Goal: Transaction & Acquisition: Purchase product/service

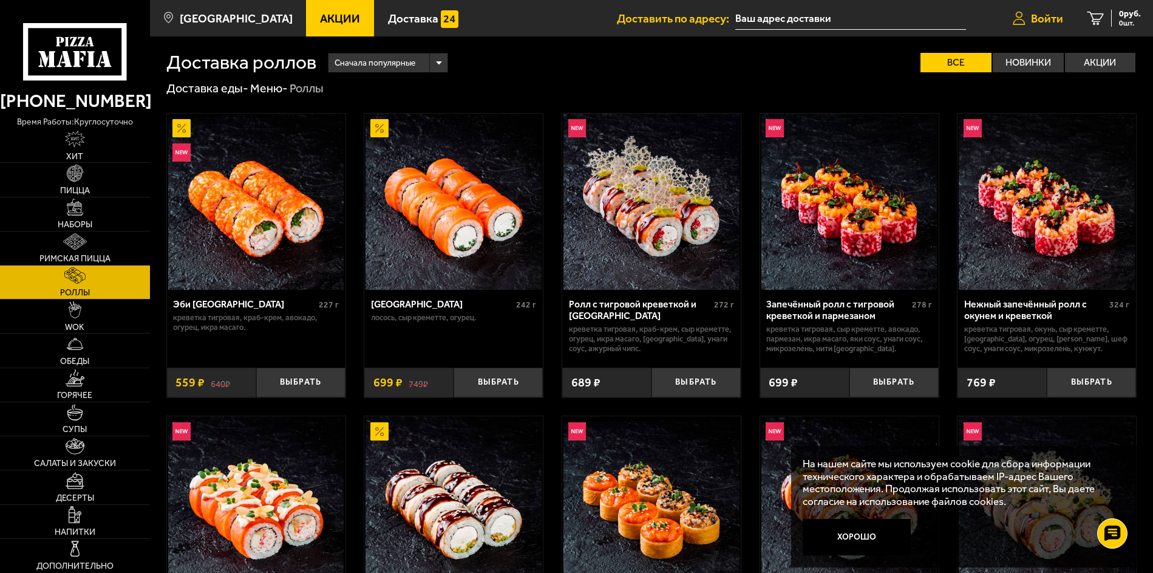
click at [1045, 18] on span "Войти" at bounding box center [1047, 19] width 32 height 12
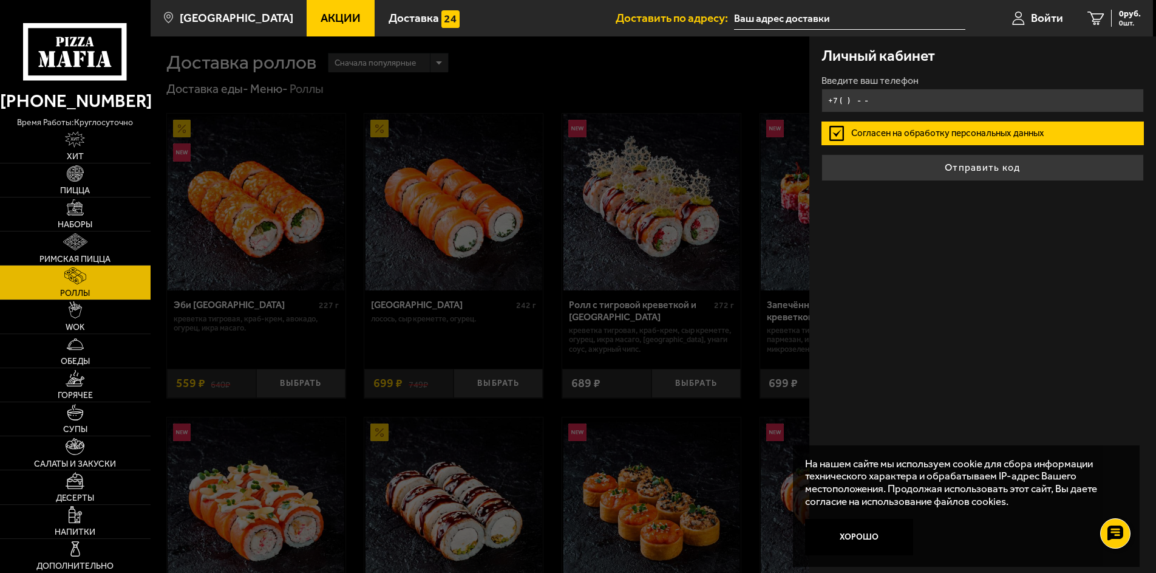
type input "+7 ( ) - -"
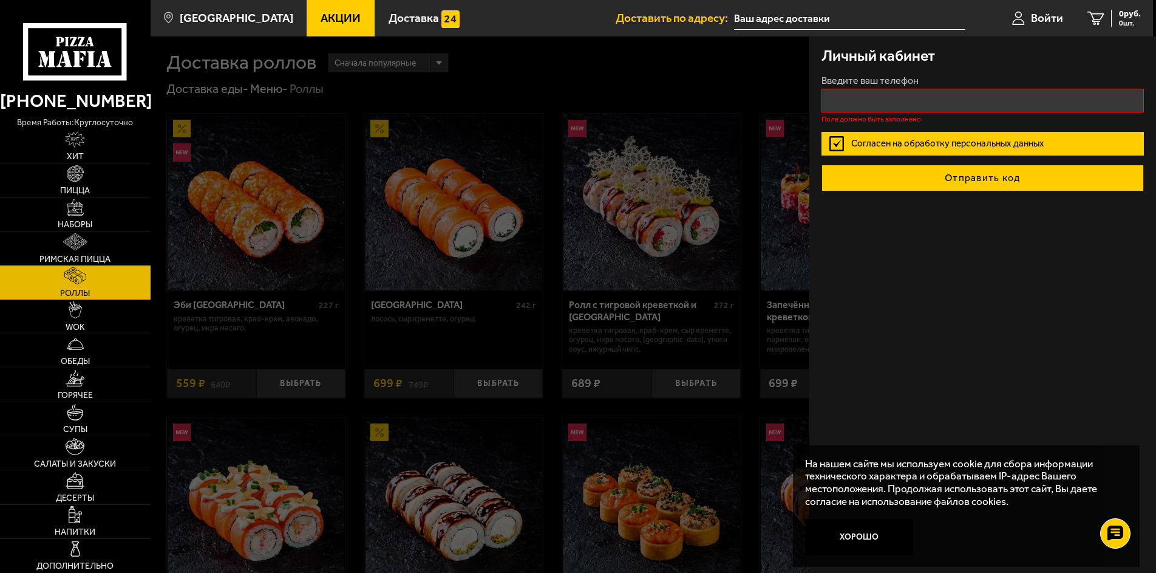
click at [904, 165] on button "Отправить код" at bounding box center [983, 178] width 323 height 27
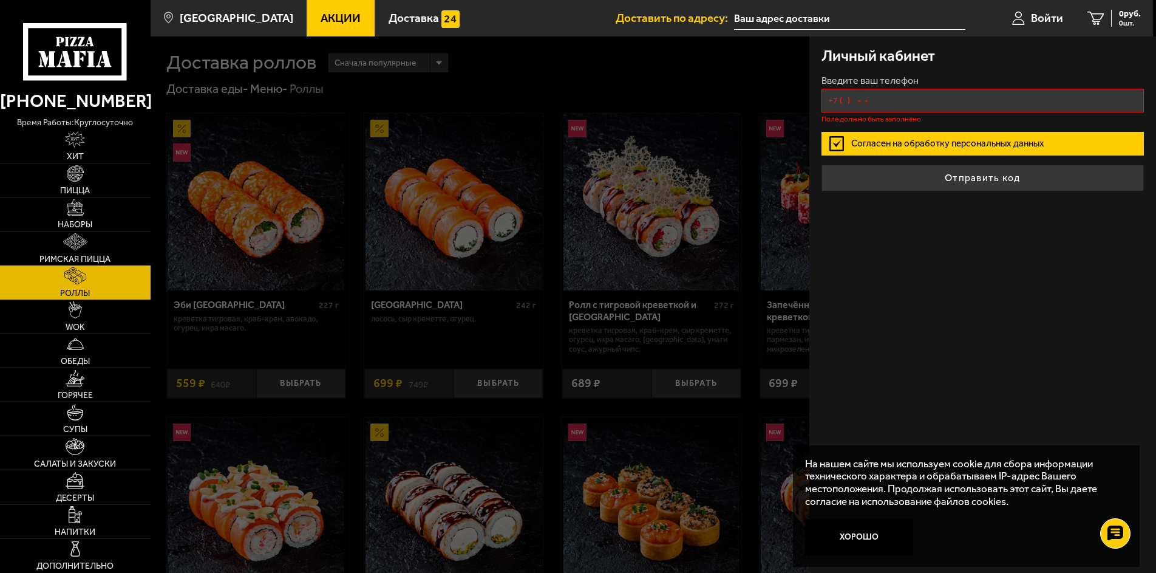
click at [841, 101] on input "+7 ( ) - -" at bounding box center [983, 101] width 323 height 24
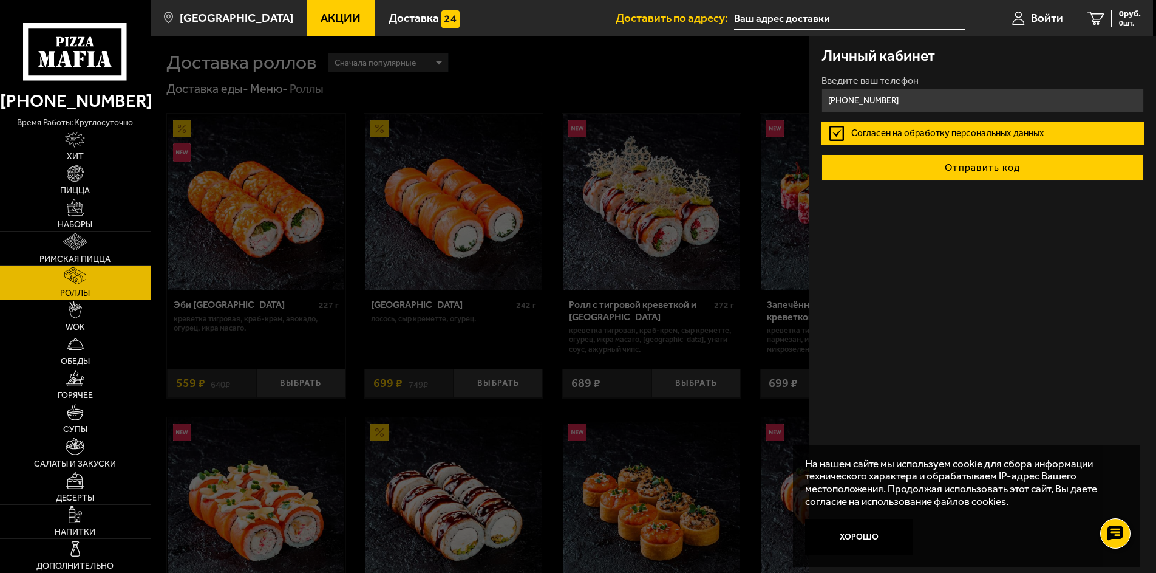
type input "[PHONE_NUMBER]"
click at [934, 160] on button "Отправить код" at bounding box center [983, 167] width 323 height 27
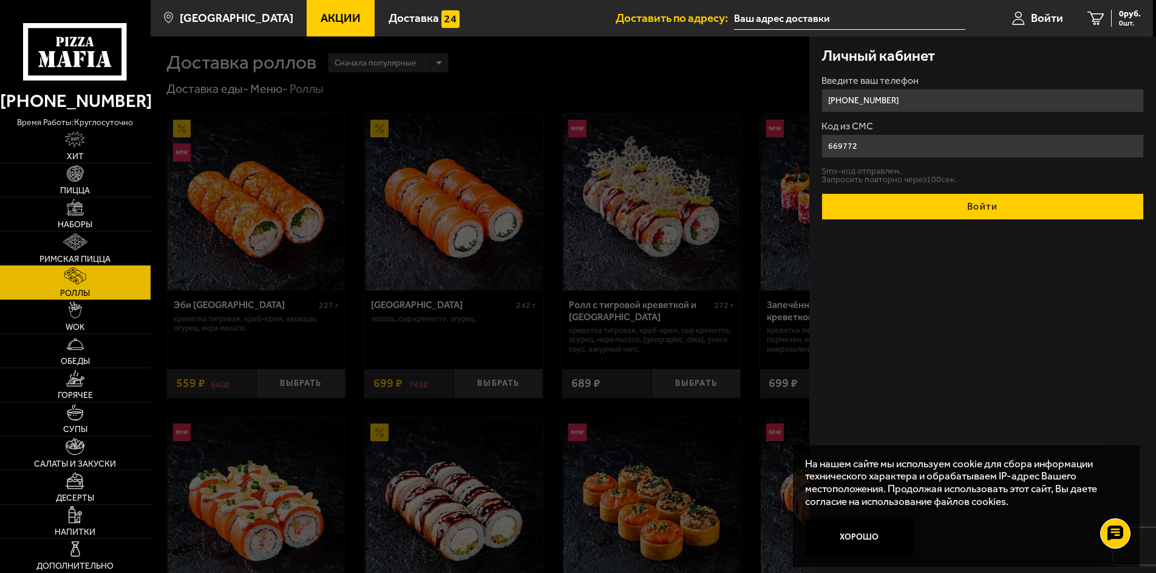
type input "669772"
click at [964, 200] on button "Войти" at bounding box center [983, 206] width 323 height 27
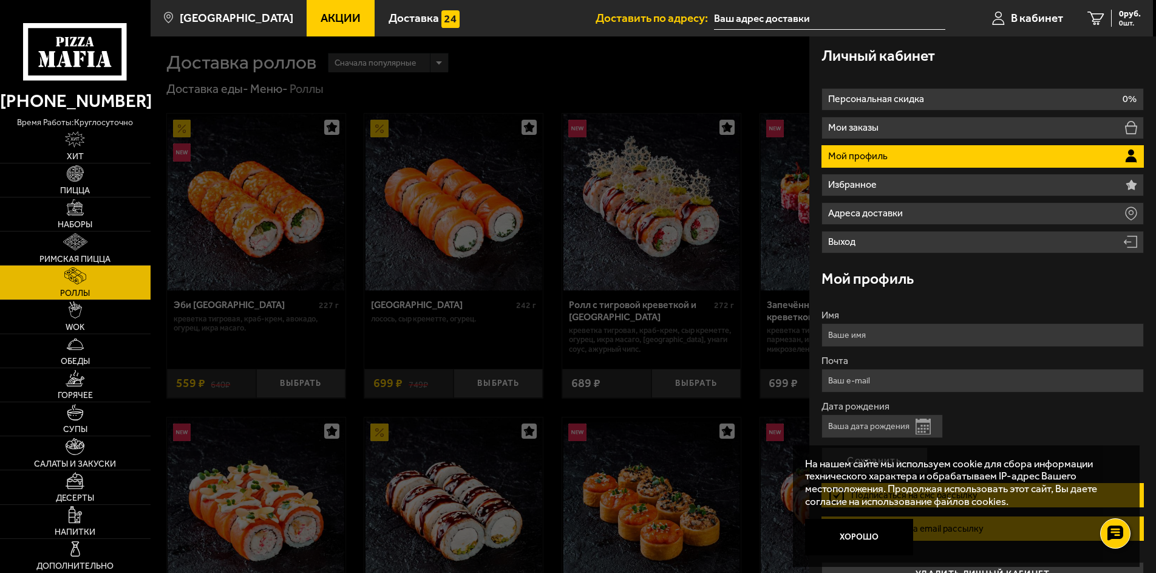
click at [898, 326] on input "Имя" at bounding box center [983, 335] width 323 height 24
type input "[PERSON_NAME]"
click at [876, 378] on input "Почта" at bounding box center [983, 381] width 323 height 24
type input "[EMAIL_ADDRESS][DOMAIN_NAME]"
click at [895, 423] on input "Дата рождения" at bounding box center [882, 426] width 121 height 24
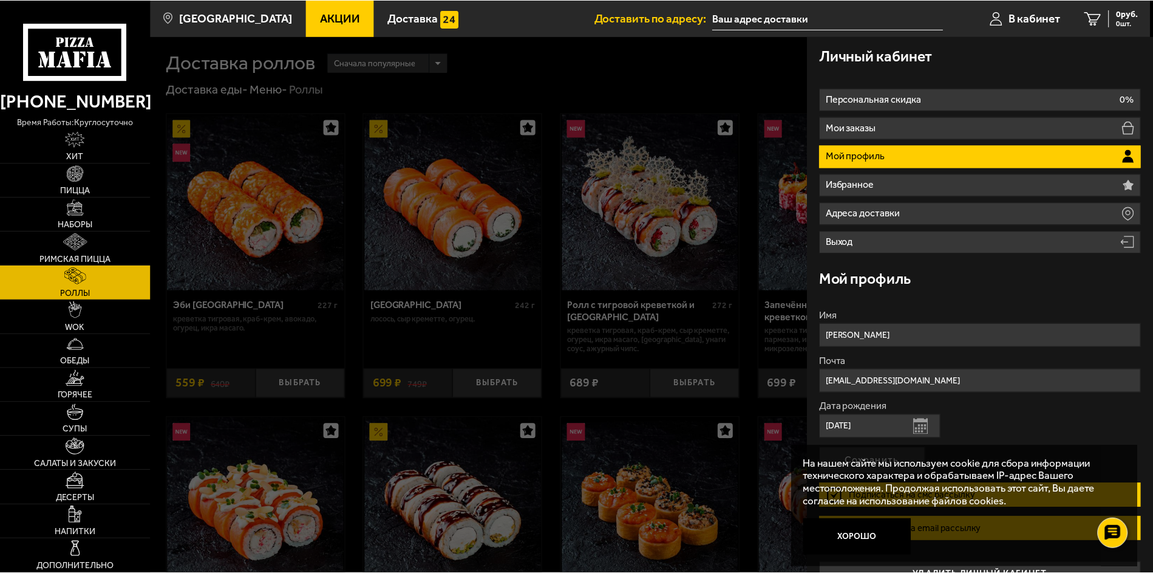
scroll to position [26, 0]
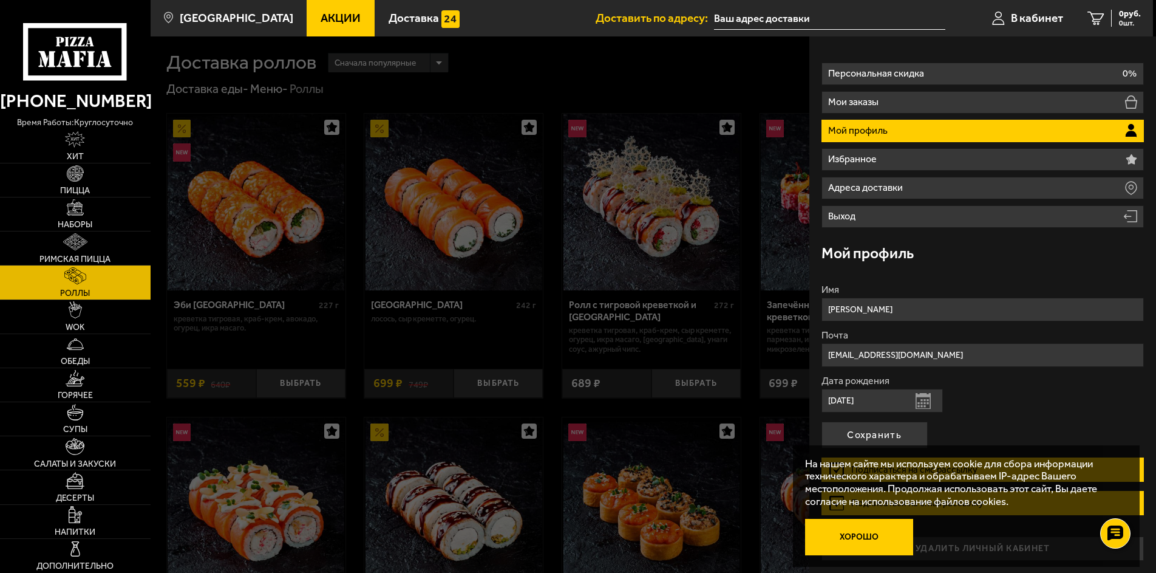
type input "[DATE]"
click at [872, 546] on button "Хорошо" at bounding box center [859, 537] width 109 height 36
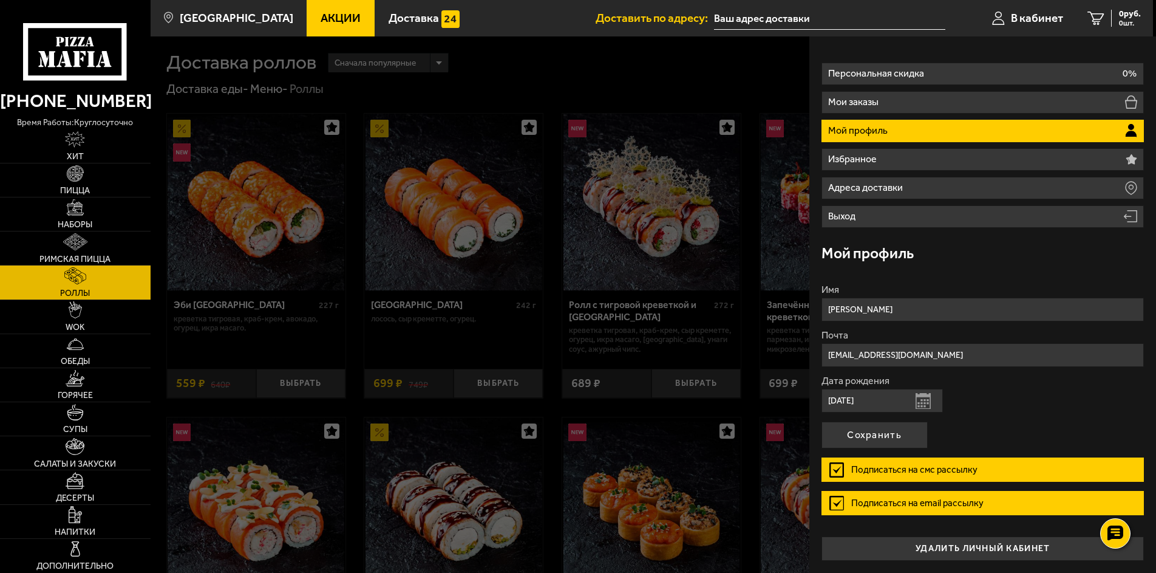
click at [841, 471] on label "Подписаться на смс рассылку" at bounding box center [983, 469] width 323 height 24
click at [0, 0] on input "Подписаться на смс рассылку" at bounding box center [0, 0] width 0 height 0
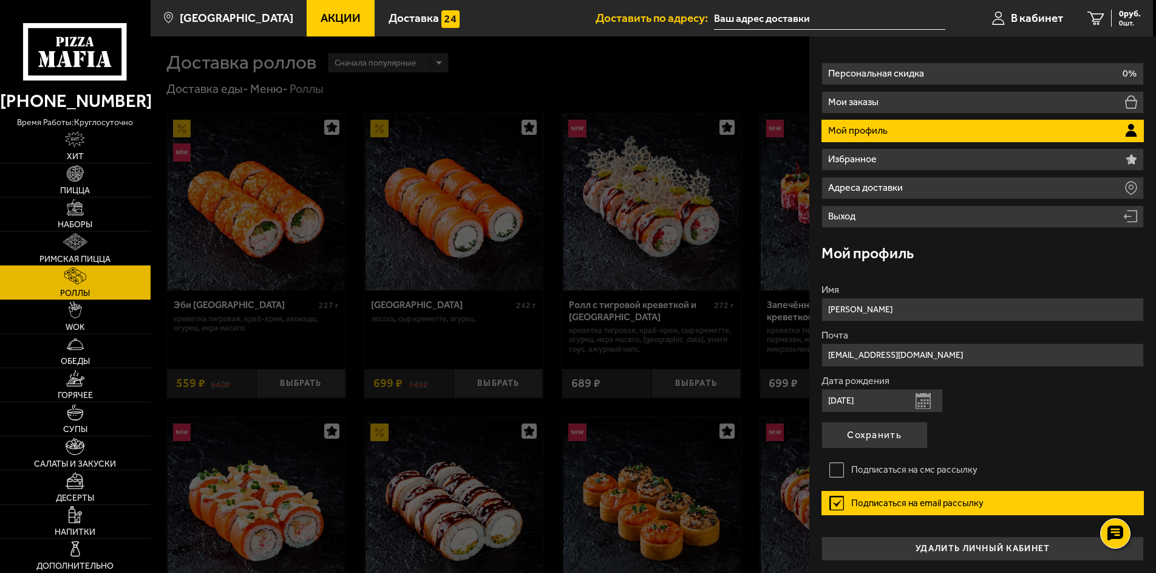
click at [837, 504] on label "Подписаться на email рассылку" at bounding box center [983, 503] width 323 height 24
click at [0, 0] on input "Подписаться на email рассылку" at bounding box center [0, 0] width 0 height 0
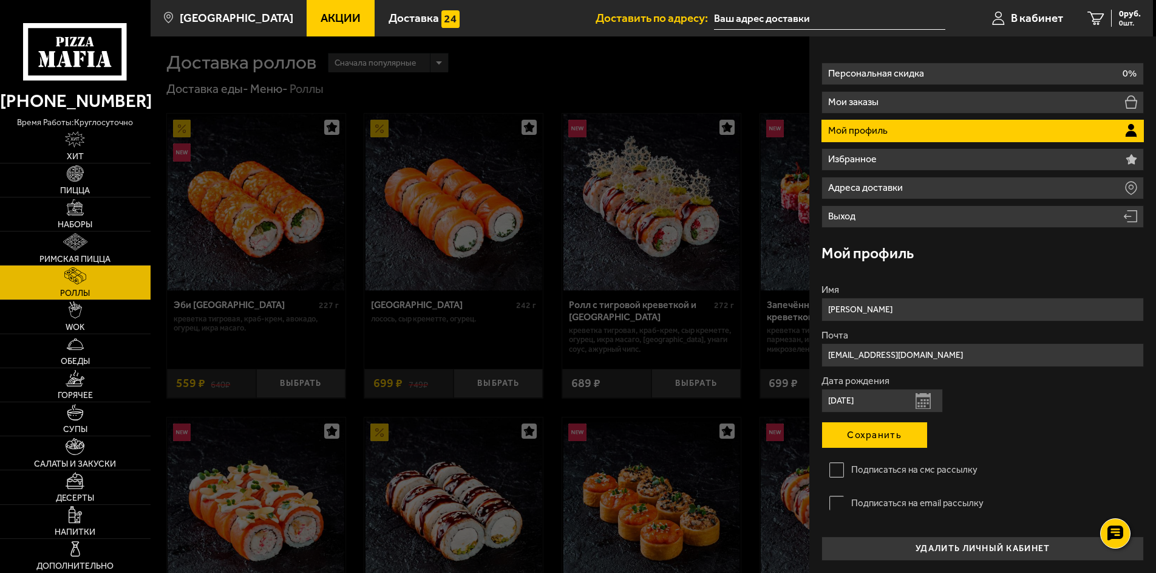
click at [853, 439] on button "Сохранить" at bounding box center [875, 434] width 106 height 27
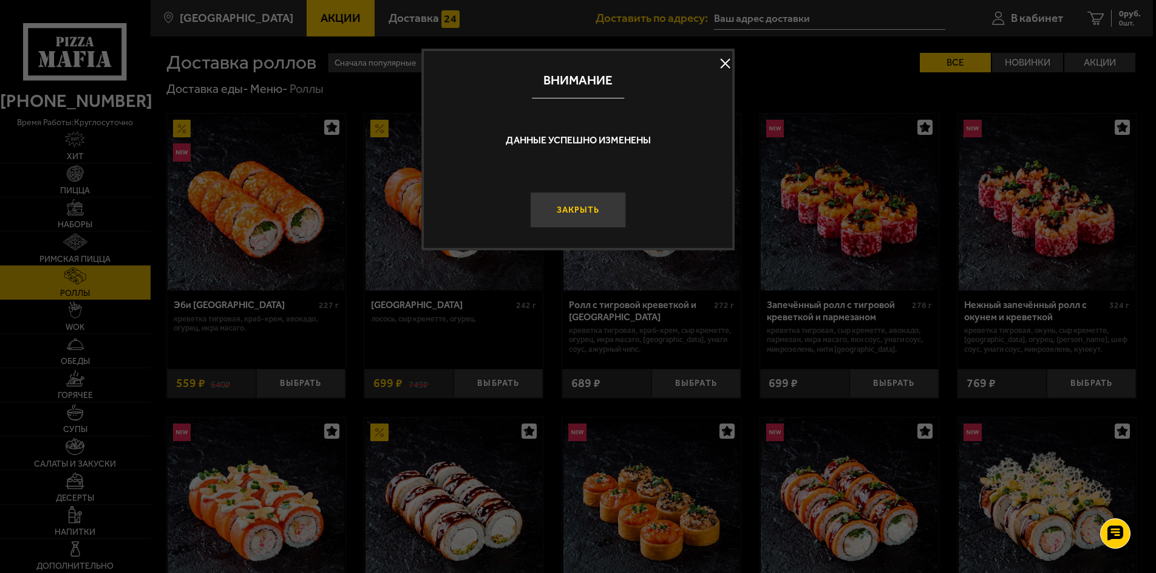
click at [585, 202] on button "Закрыть" at bounding box center [578, 210] width 97 height 36
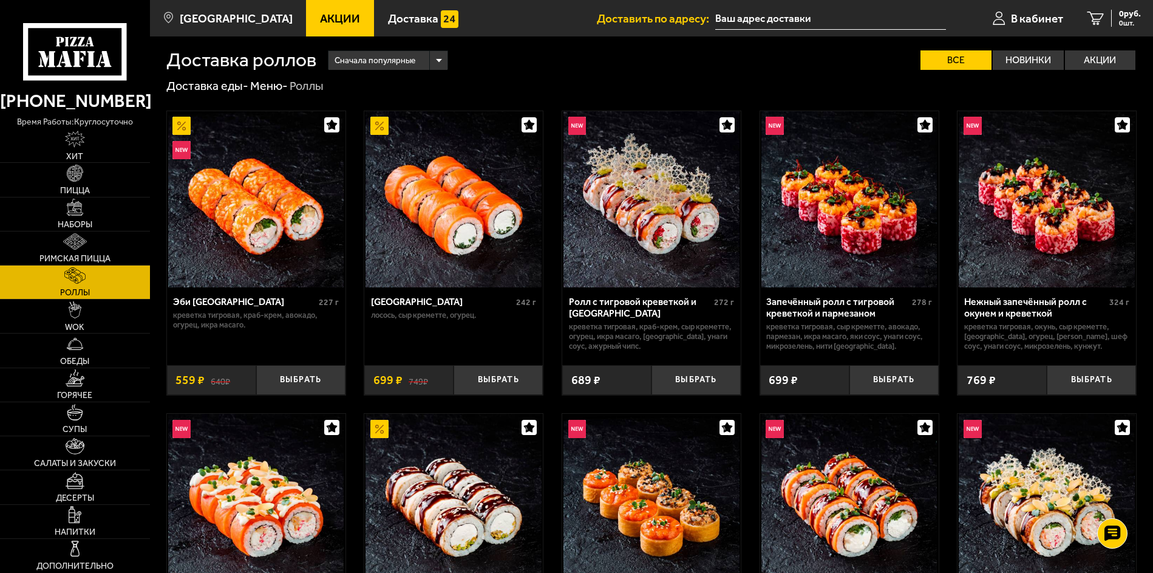
scroll to position [0, 0]
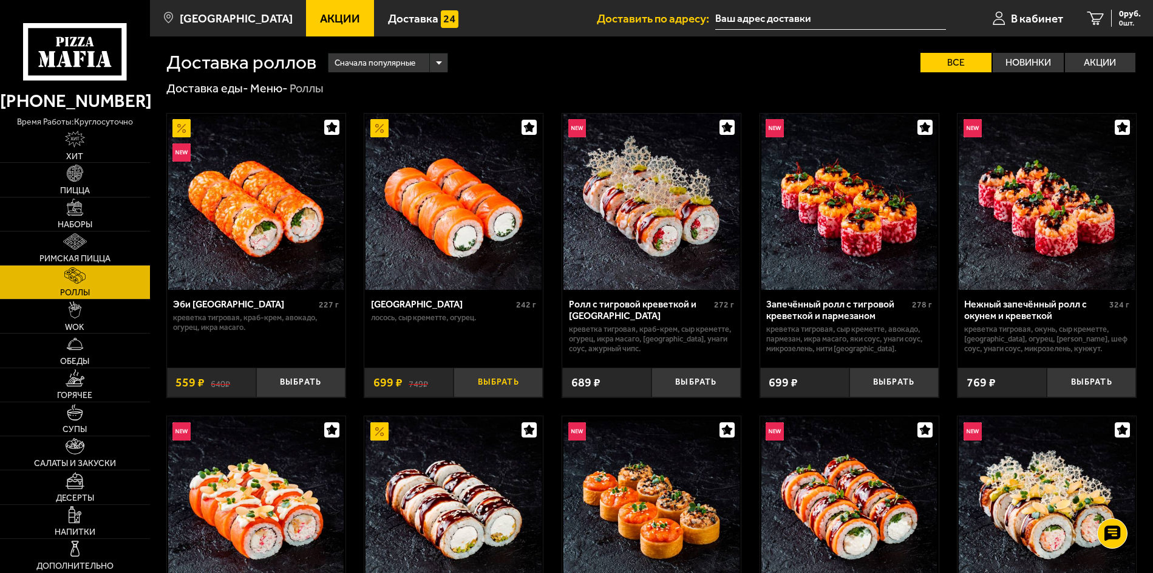
click at [506, 382] on button "Выбрать" at bounding box center [498, 381] width 89 height 29
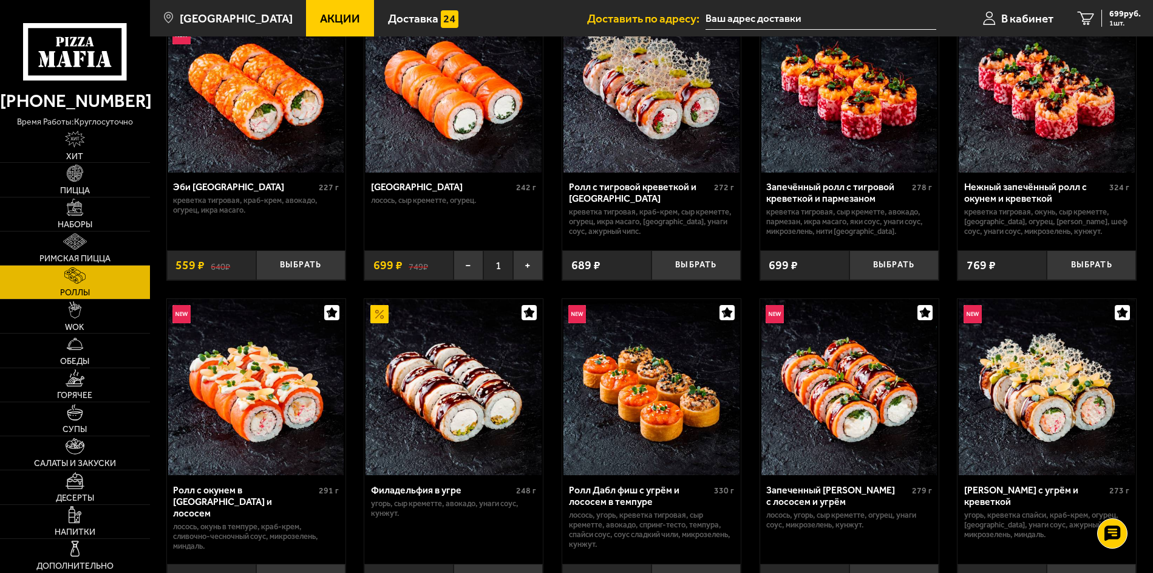
scroll to position [121, 0]
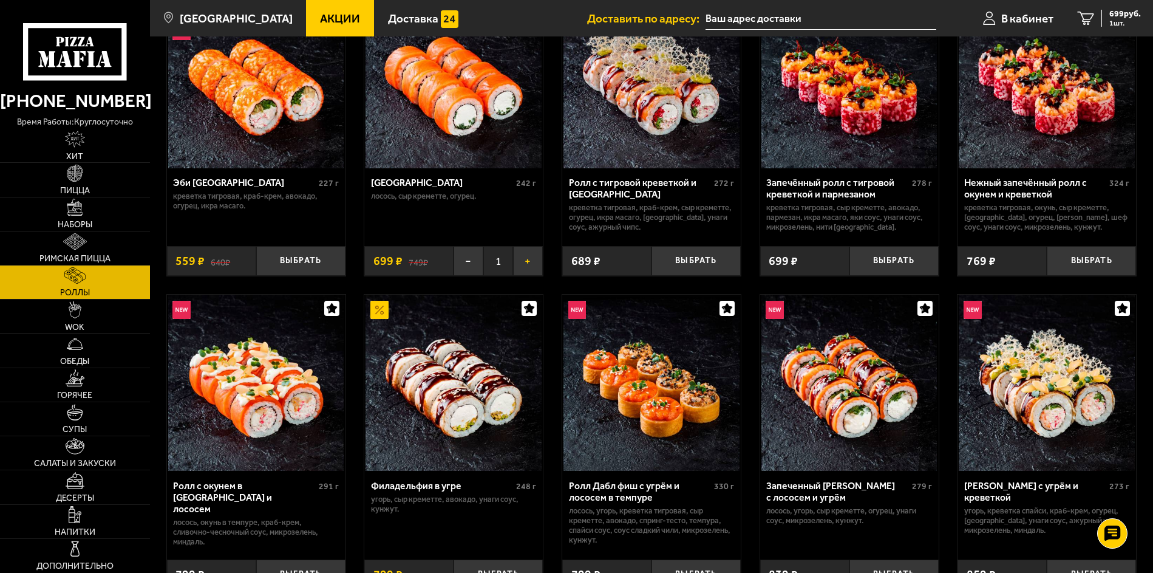
click at [529, 265] on button "+" at bounding box center [528, 260] width 30 height 29
click at [83, 220] on span "Наборы" at bounding box center [75, 224] width 35 height 9
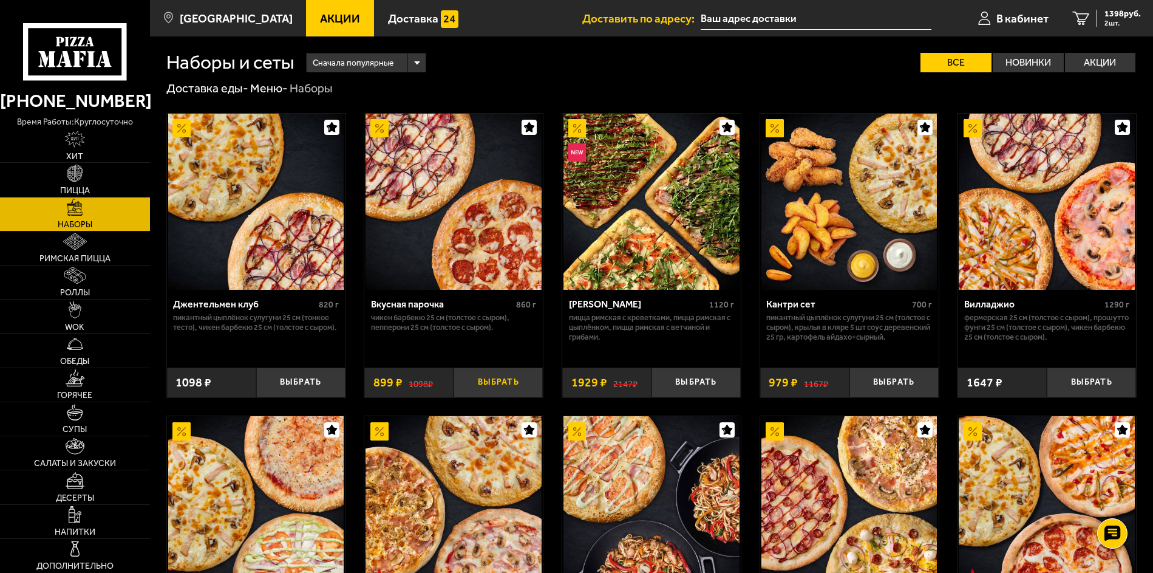
click at [497, 381] on button "Выбрать" at bounding box center [498, 381] width 89 height 29
click at [69, 463] on span "Салаты и закуски" at bounding box center [75, 463] width 82 height 9
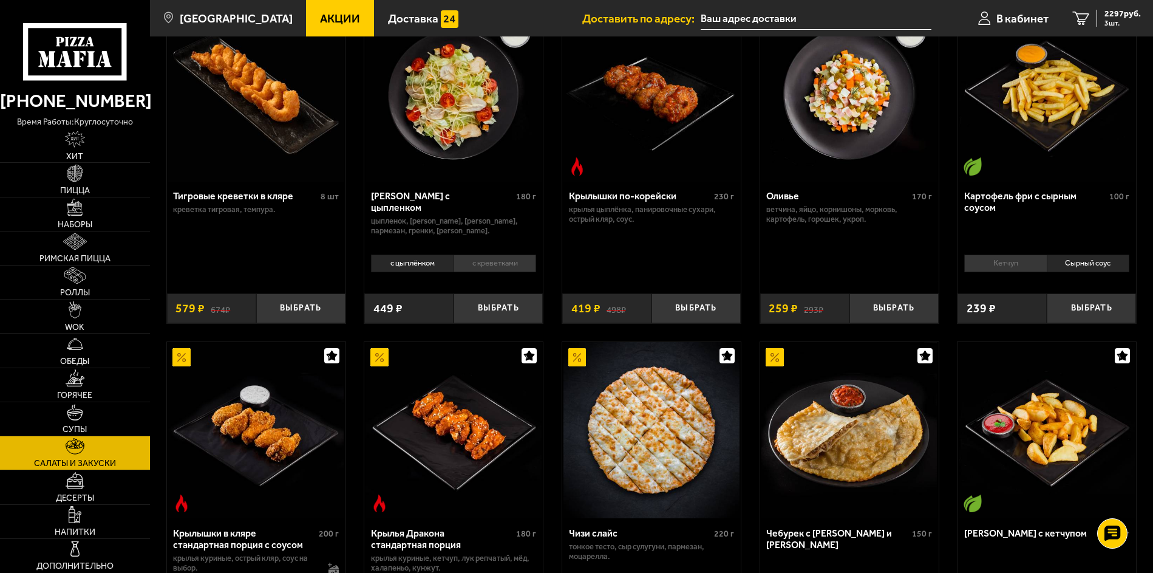
scroll to position [121, 0]
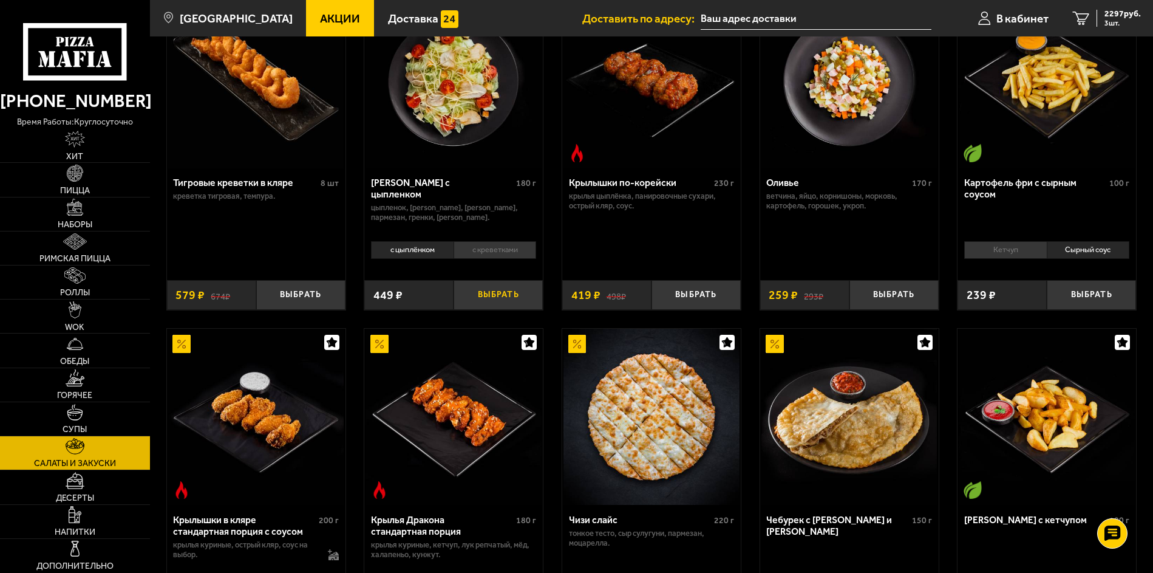
click at [503, 300] on button "Выбрать" at bounding box center [498, 294] width 89 height 29
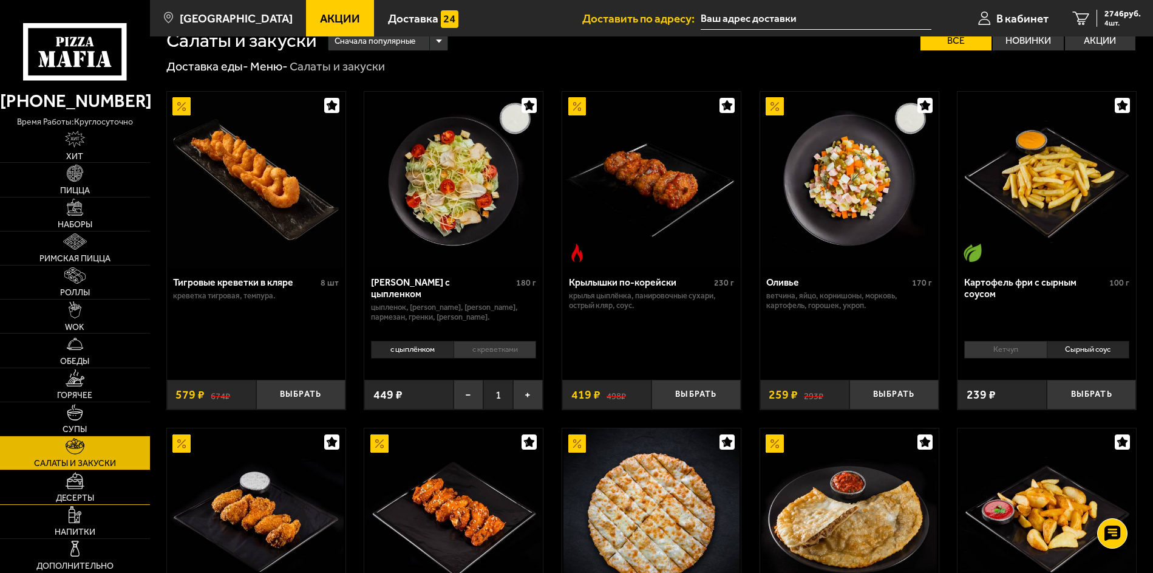
scroll to position [61, 0]
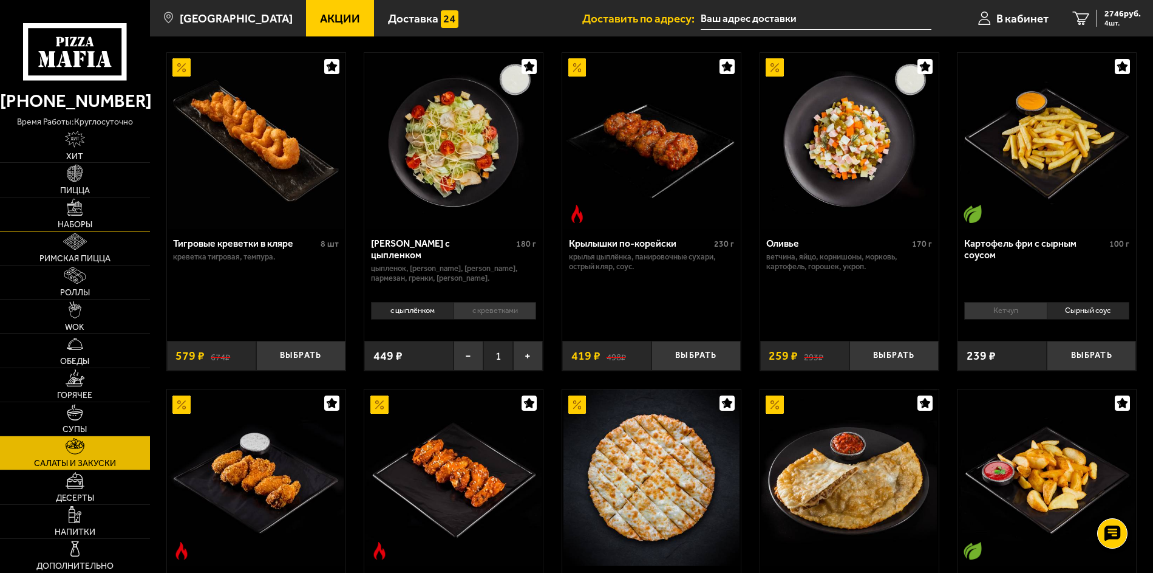
click at [80, 211] on img at bounding box center [75, 207] width 17 height 17
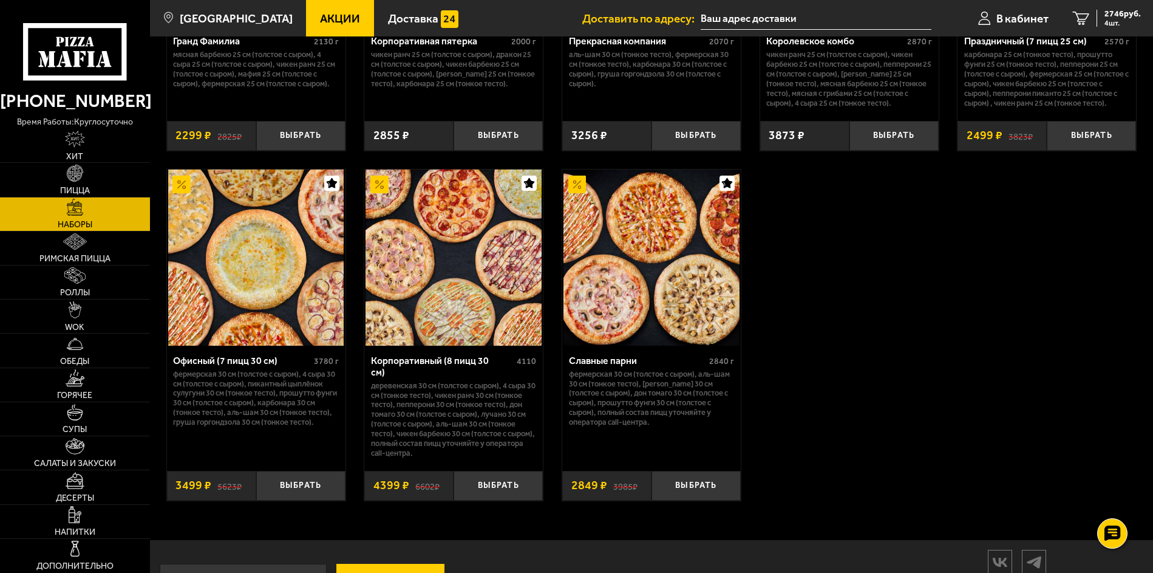
scroll to position [1840, 0]
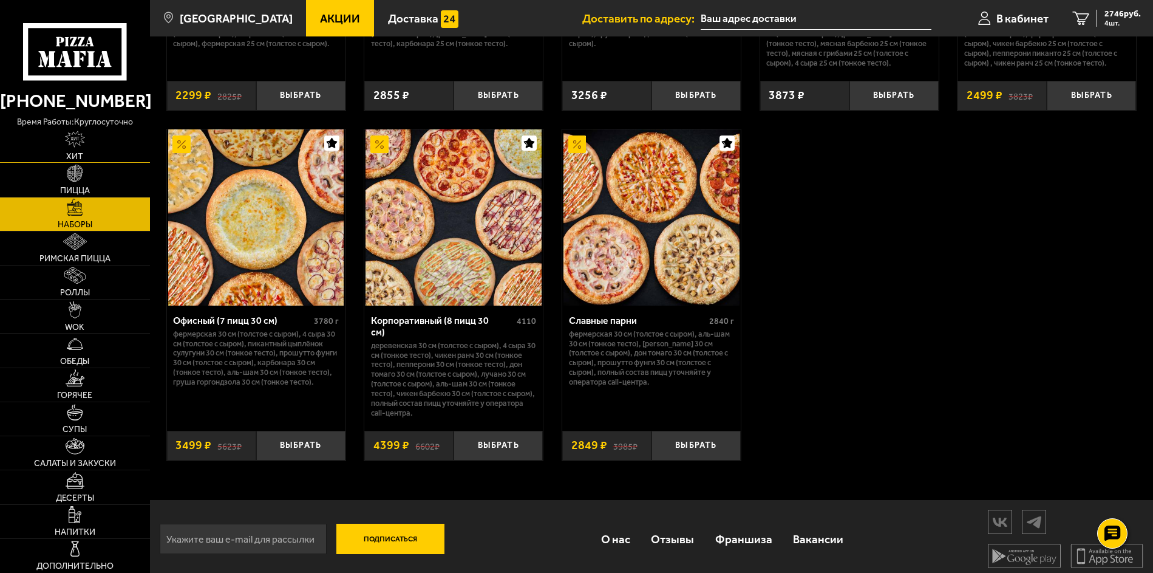
click at [78, 149] on link "Хит" at bounding box center [75, 145] width 150 height 33
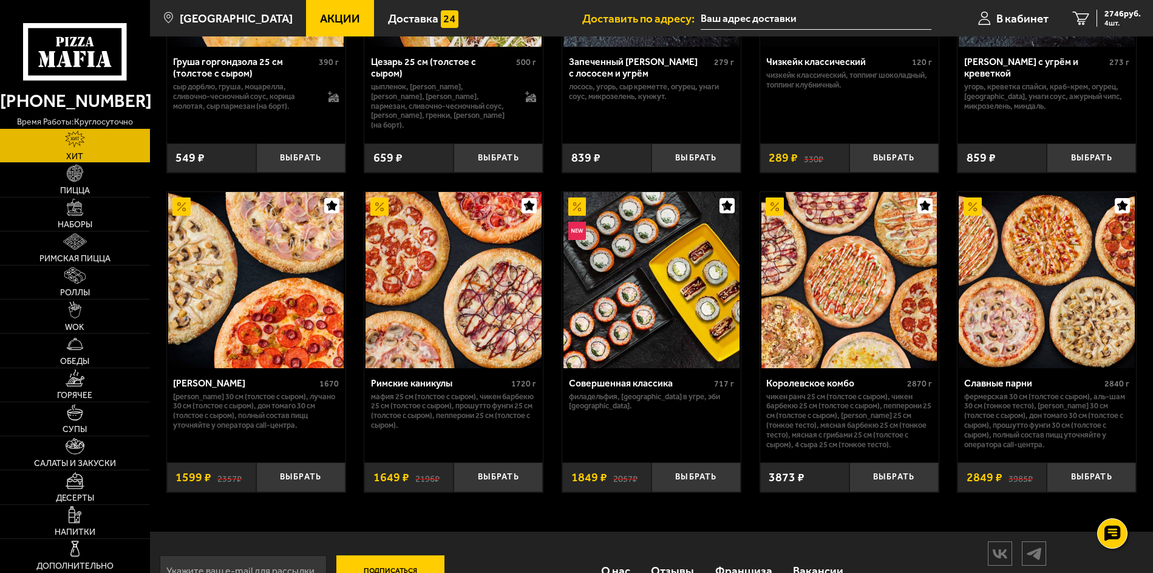
scroll to position [605, 0]
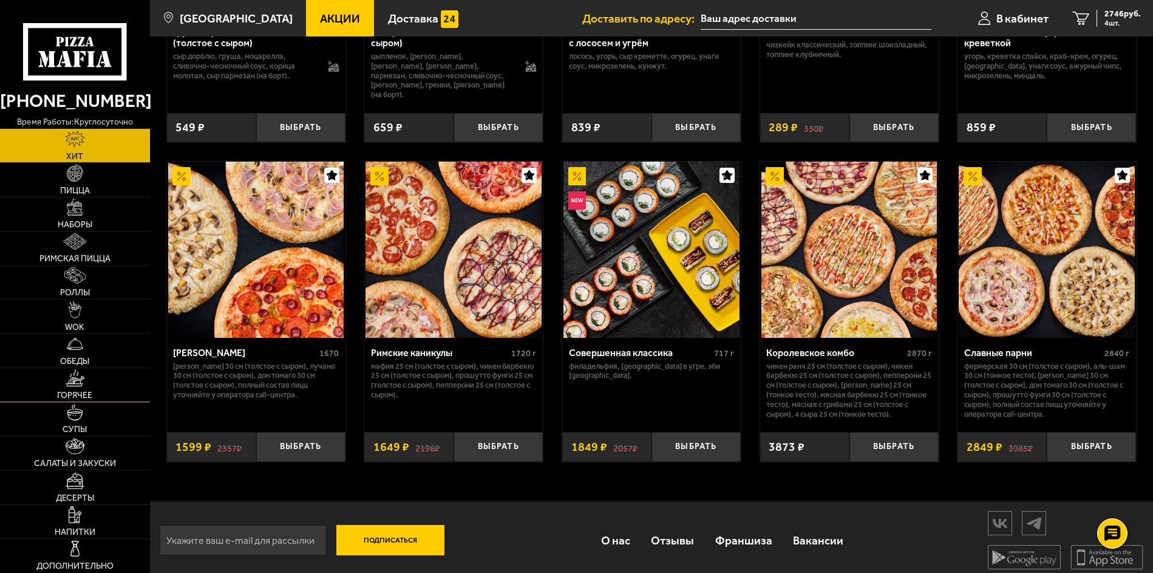
click at [80, 386] on img at bounding box center [75, 377] width 19 height 17
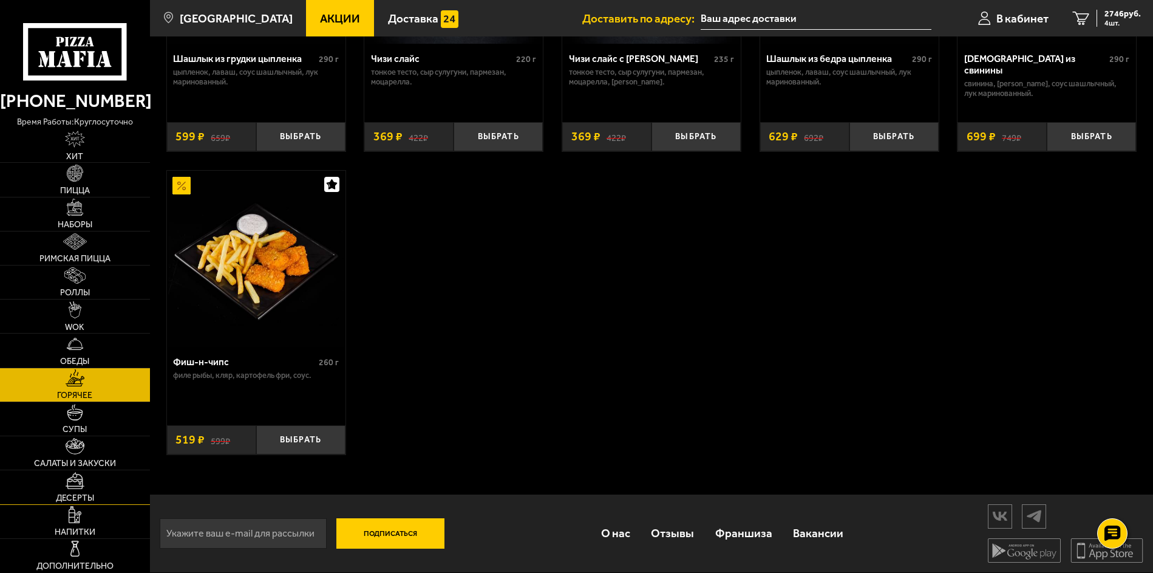
scroll to position [929, 0]
click at [83, 486] on img at bounding box center [75, 480] width 19 height 17
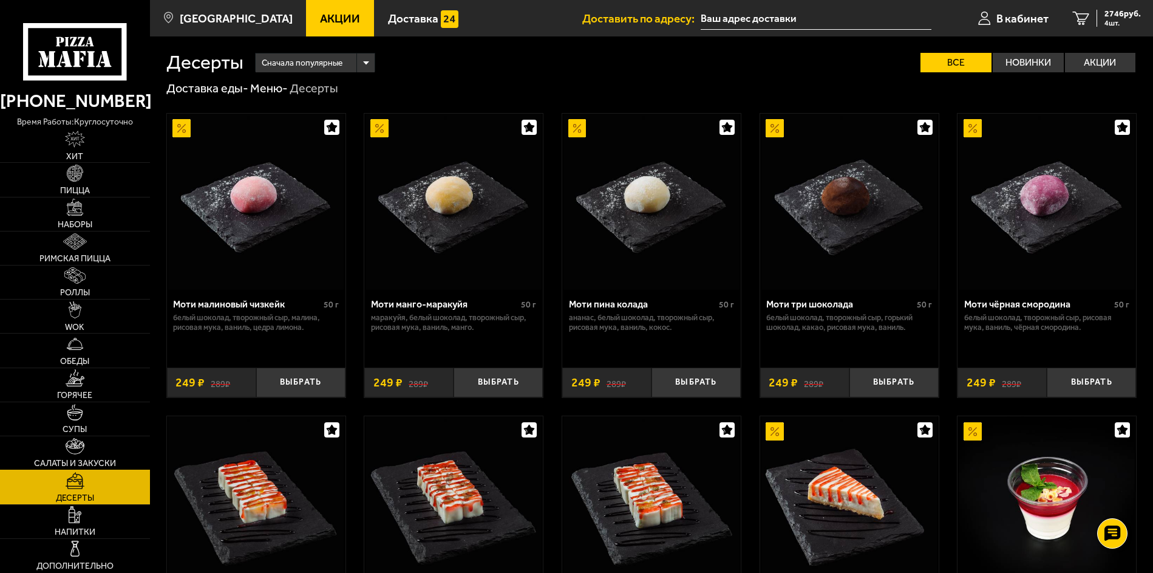
click at [79, 454] on img at bounding box center [75, 446] width 19 height 17
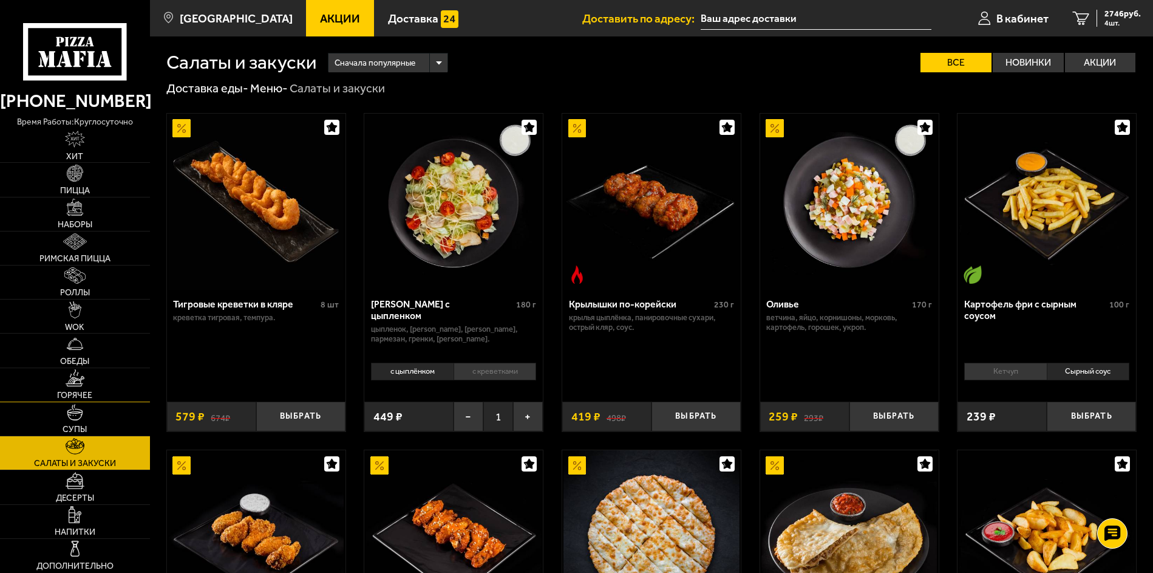
click at [79, 389] on link "Горячее" at bounding box center [75, 384] width 150 height 33
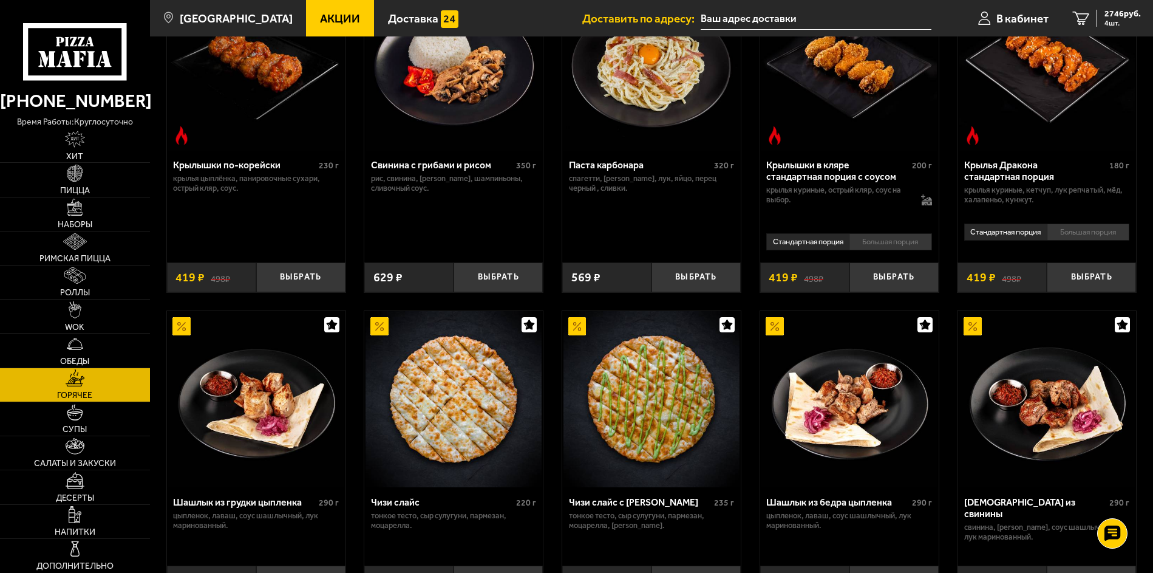
scroll to position [486, 0]
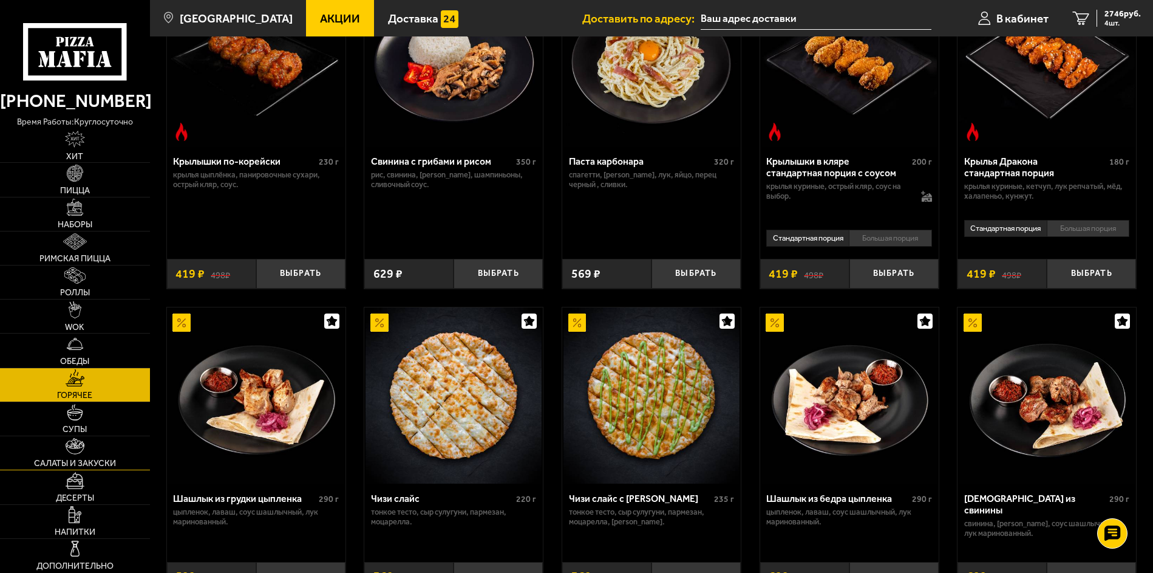
click at [78, 455] on link "Салаты и закуски" at bounding box center [75, 452] width 150 height 33
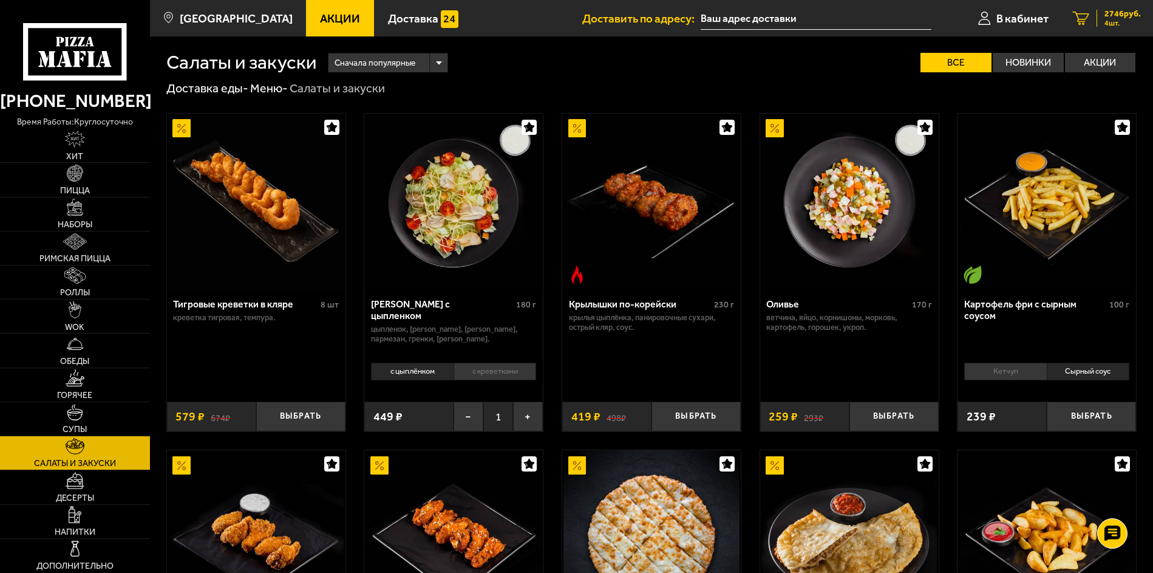
click at [1122, 21] on span "4 шт." at bounding box center [1123, 22] width 36 height 7
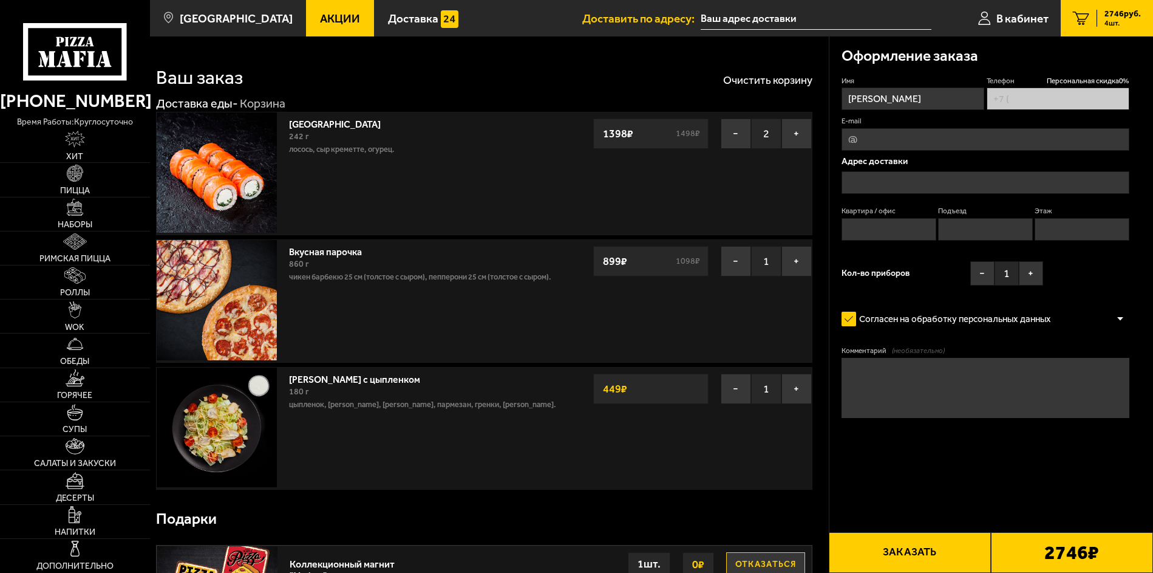
type input "[PHONE_NUMBER]"
